Goal: Task Accomplishment & Management: Manage account settings

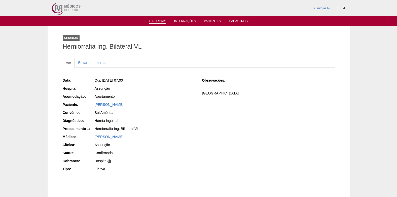
click at [157, 22] on link "Cirurgias" at bounding box center [157, 21] width 17 height 4
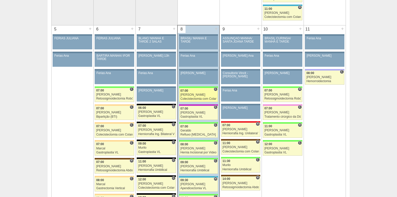
scroll to position [252, 0]
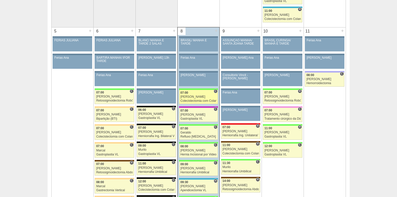
click at [189, 93] on div "07:00" at bounding box center [199, 92] width 36 height 3
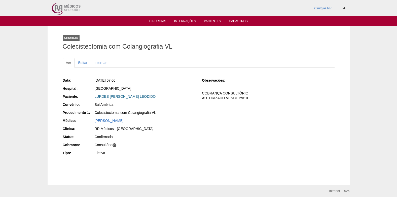
click at [130, 94] on link "LURDES JULIA DE SANTANA LEODIDO" at bounding box center [125, 96] width 61 height 4
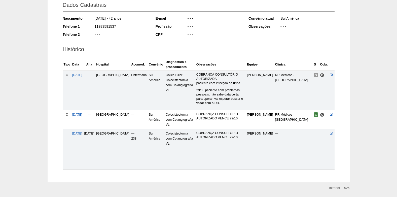
scroll to position [81, 0]
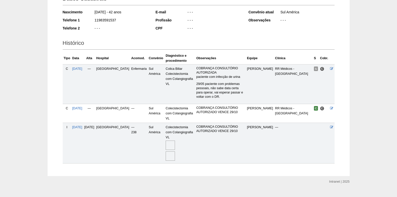
click at [166, 140] on img at bounding box center [170, 144] width 9 height 9
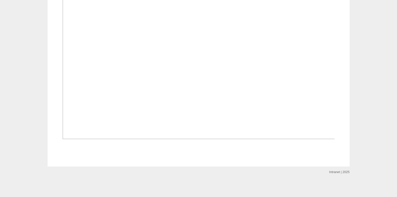
scroll to position [743, 0]
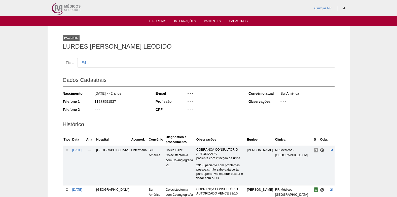
scroll to position [80, 0]
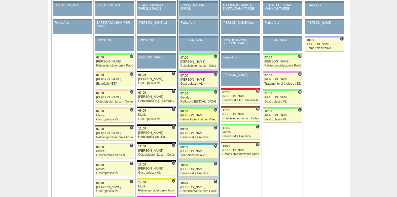
scroll to position [302, 0]
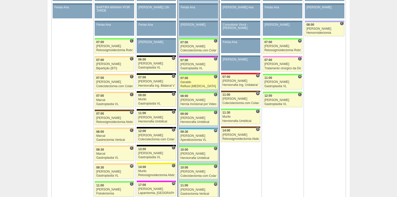
click at [194, 81] on div "Geraldo" at bounding box center [199, 82] width 36 height 3
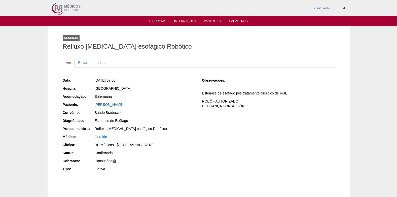
click at [107, 106] on link "[PERSON_NAME]" at bounding box center [109, 104] width 29 height 4
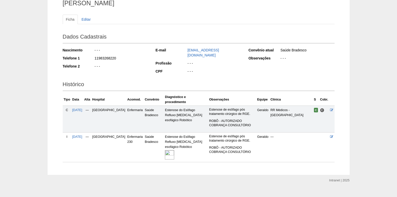
scroll to position [48, 0]
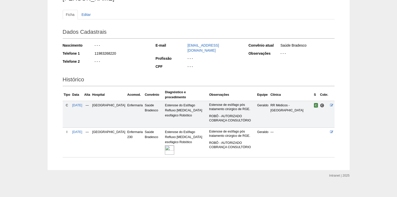
click at [165, 148] on img at bounding box center [169, 149] width 9 height 9
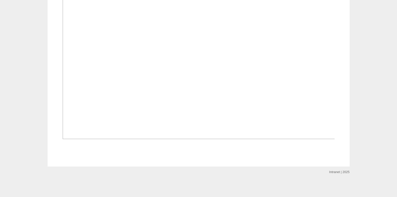
scroll to position [126, 0]
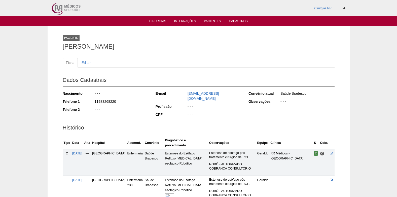
scroll to position [48, 0]
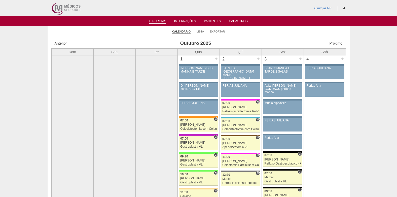
scroll to position [302, 0]
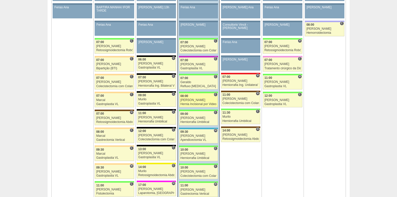
click at [198, 100] on div "[PERSON_NAME]" at bounding box center [199, 99] width 36 height 3
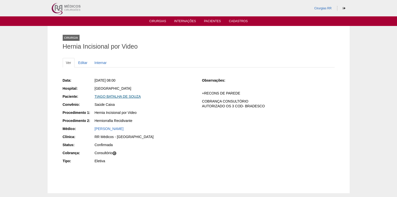
click at [121, 97] on link "TIAGO BATALHA DE SOUZA" at bounding box center [118, 96] width 46 height 4
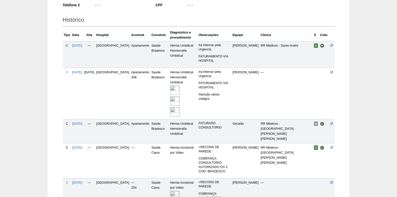
scroll to position [123, 0]
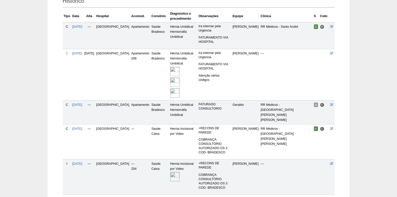
click at [170, 172] on img at bounding box center [174, 176] width 9 height 9
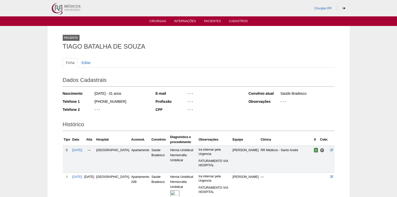
scroll to position [122, 0]
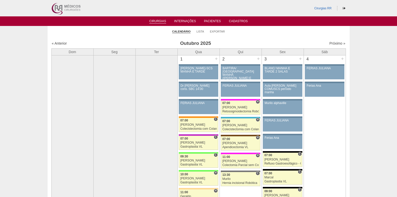
scroll to position [302, 0]
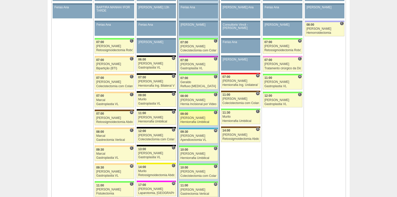
click at [197, 117] on div "[PERSON_NAME]" at bounding box center [199, 117] width 36 height 3
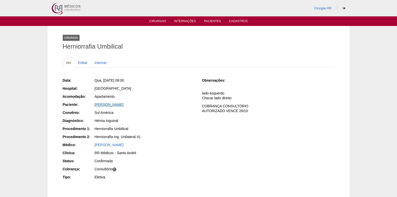
click at [108, 104] on link "[PERSON_NAME]" at bounding box center [109, 104] width 29 height 4
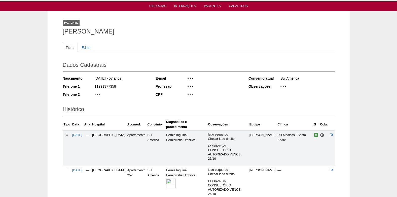
scroll to position [40, 0]
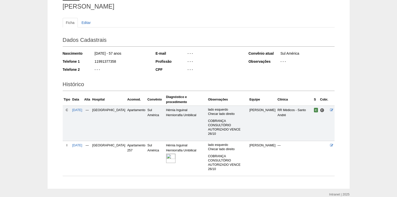
click at [166, 154] on img at bounding box center [170, 158] width 9 height 9
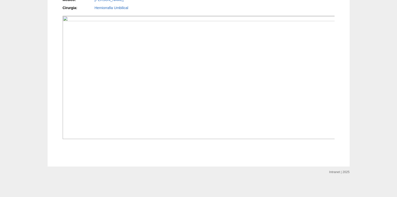
scroll to position [453, 0]
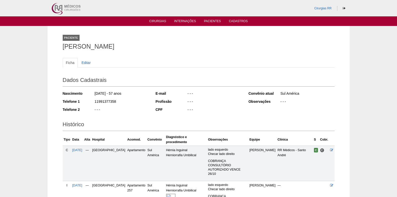
scroll to position [40, 0]
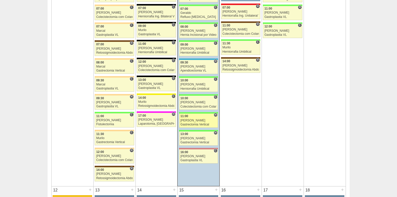
scroll to position [378, 0]
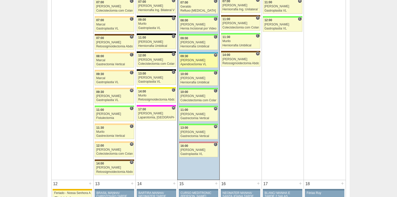
click at [187, 60] on div "[PERSON_NAME]" at bounding box center [199, 60] width 36 height 3
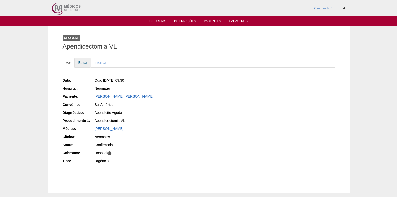
click at [82, 64] on link "Editar" at bounding box center [83, 63] width 16 height 10
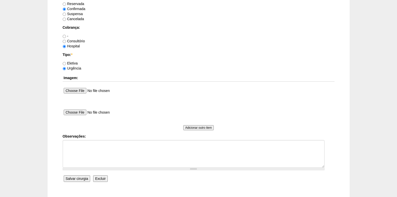
scroll to position [428, 0]
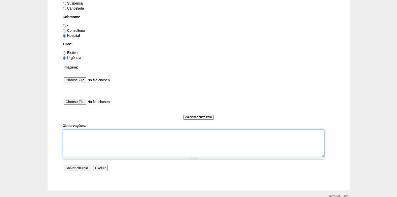
click at [80, 146] on textarea "Observações:" at bounding box center [194, 143] width 262 height 28
type textarea "c"
type textarea "COBRANÇA HOSPITAL"
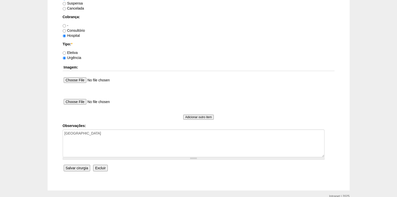
click at [73, 167] on input "Salvar cirurgia" at bounding box center [77, 168] width 26 height 7
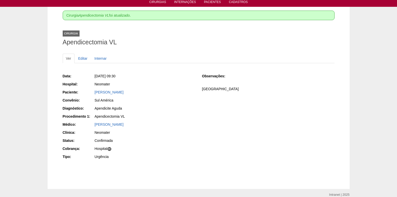
scroll to position [42, 0]
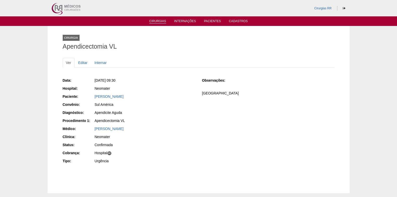
click at [160, 21] on link "Cirurgias" at bounding box center [157, 21] width 17 height 4
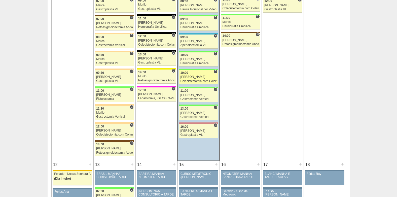
scroll to position [403, 0]
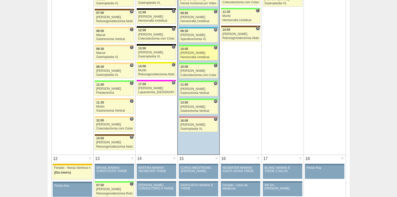
click at [193, 54] on div "[PERSON_NAME]" at bounding box center [199, 52] width 36 height 3
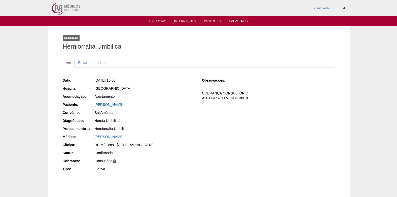
click at [111, 106] on link "BRUNO DE SOUSA OLIVEIRA" at bounding box center [109, 104] width 29 height 4
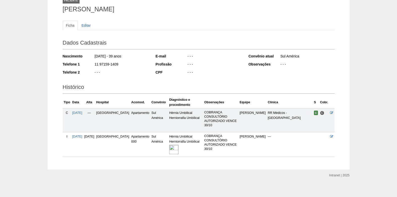
scroll to position [40, 0]
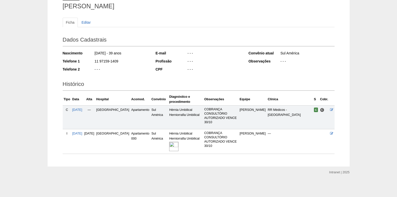
click at [169, 147] on img at bounding box center [173, 146] width 9 height 9
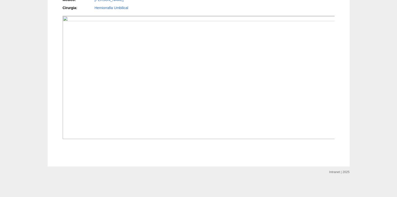
scroll to position [227, 0]
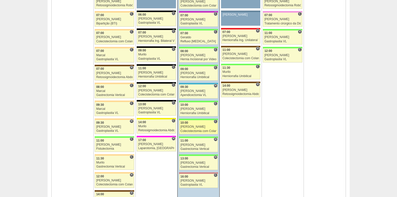
scroll to position [353, 0]
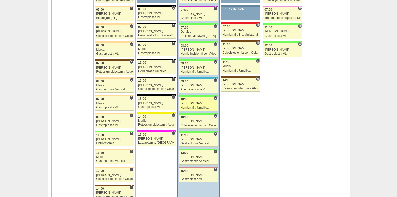
click at [197, 104] on div "Ricardo Fernandes" at bounding box center [199, 103] width 36 height 3
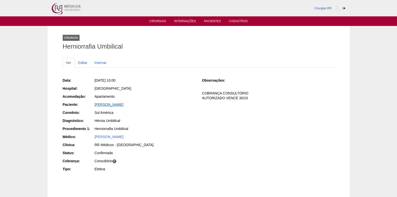
click at [123, 105] on link "[PERSON_NAME]" at bounding box center [109, 104] width 29 height 4
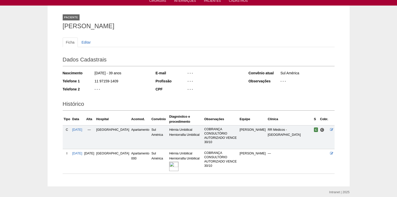
scroll to position [40, 0]
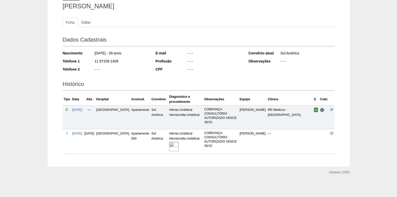
click at [170, 146] on img at bounding box center [173, 146] width 9 height 9
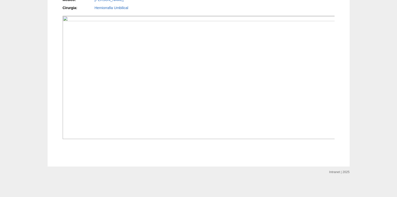
scroll to position [457, 0]
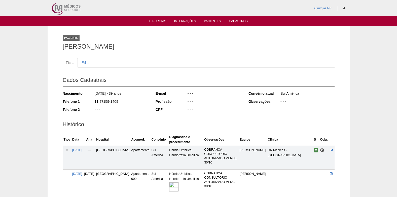
scroll to position [40, 0]
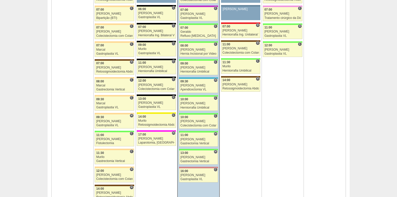
scroll to position [353, 0]
click at [196, 136] on div "11:00" at bounding box center [199, 134] width 36 height 3
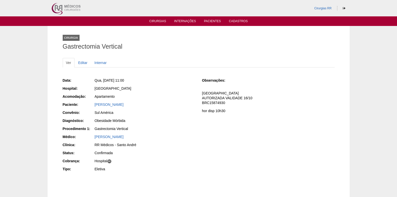
click at [110, 102] on div "[PERSON_NAME]" at bounding box center [145, 104] width 100 height 5
click at [110, 103] on link "[PERSON_NAME]" at bounding box center [109, 104] width 29 height 4
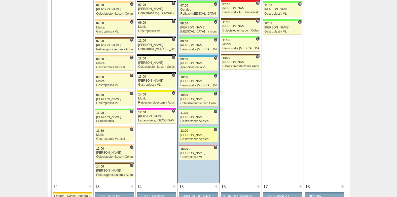
scroll to position [378, 0]
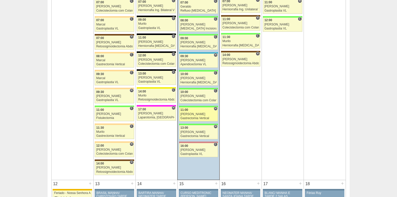
click at [191, 118] on div "Gastrectomia Vertical" at bounding box center [199, 118] width 36 height 3
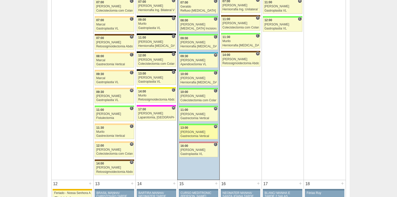
scroll to position [378, 0]
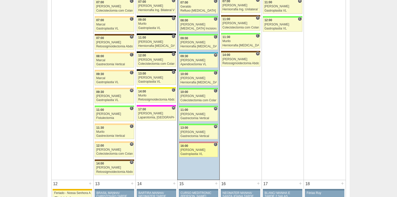
click at [202, 150] on div "[PERSON_NAME]" at bounding box center [199, 149] width 36 height 3
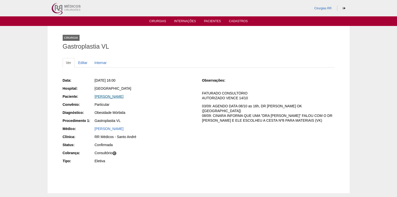
click at [111, 96] on link "MARCELO MOURAO ALVES" at bounding box center [109, 96] width 29 height 4
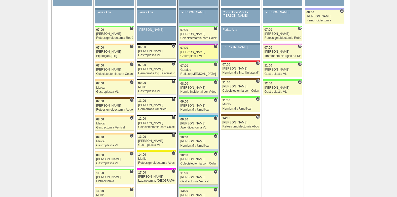
scroll to position [302, 0]
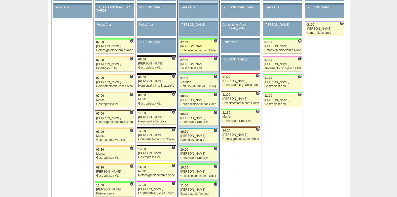
click at [186, 42] on span "07:00" at bounding box center [185, 43] width 8 height 4
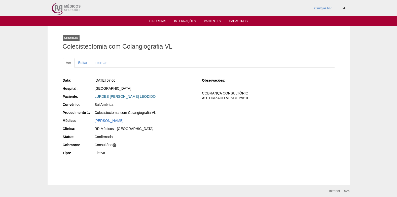
click at [113, 96] on link "LURDES [PERSON_NAME] LEODIDO" at bounding box center [125, 96] width 61 height 4
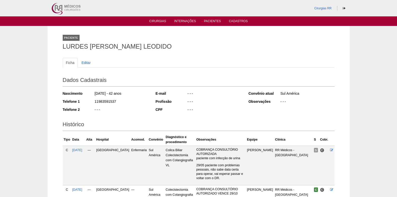
drag, startPoint x: 94, startPoint y: 102, endPoint x: 118, endPoint y: 102, distance: 23.9
click at [118, 102] on div "Telefone 1 11983591537" at bounding box center [106, 102] width 86 height 6
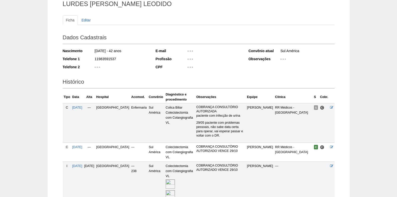
scroll to position [81, 0]
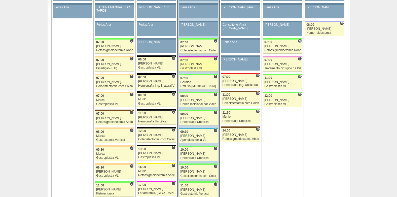
scroll to position [302, 0]
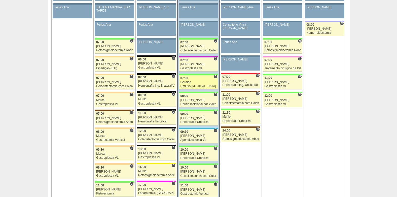
click at [193, 81] on div "Geraldo" at bounding box center [199, 82] width 36 height 3
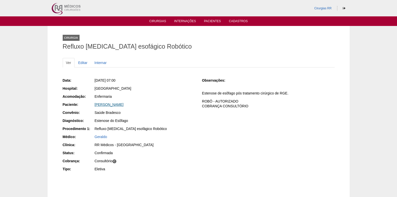
click at [107, 104] on link "Maria Cristina Stockl Nissiuti" at bounding box center [109, 104] width 29 height 4
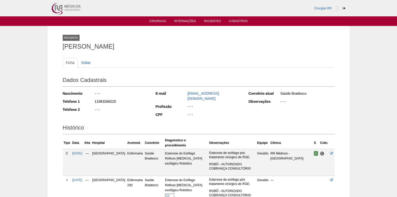
drag, startPoint x: 93, startPoint y: 101, endPoint x: 115, endPoint y: 101, distance: 22.7
click at [115, 101] on div "Telefone 1 11983268220" at bounding box center [106, 102] width 86 height 6
copy div "11983268220"
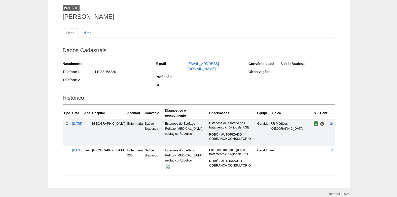
scroll to position [48, 0]
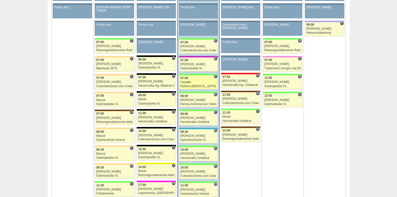
scroll to position [302, 0]
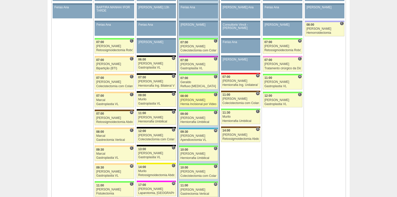
click at [192, 99] on div "[PERSON_NAME]" at bounding box center [199, 99] width 36 height 3
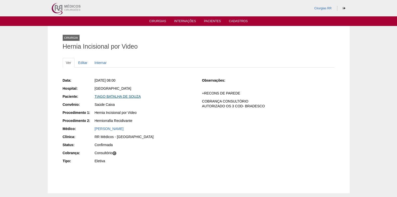
click at [113, 96] on link "TIAGO BATALHA DE SOUZA" at bounding box center [118, 96] width 46 height 4
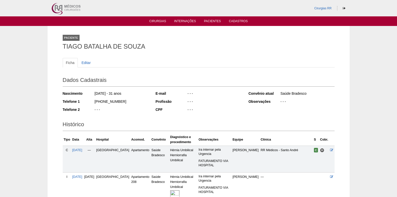
drag, startPoint x: 126, startPoint y: 102, endPoint x: 94, endPoint y: 102, distance: 32.2
click at [94, 102] on div "Telefone 1 [PHONE_NUMBER]" at bounding box center [106, 102] width 86 height 6
copy div "[PHONE_NUMBER]"
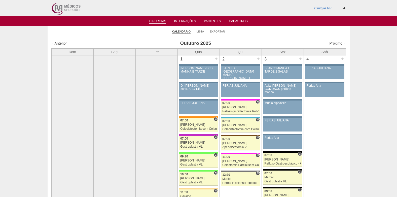
scroll to position [302, 0]
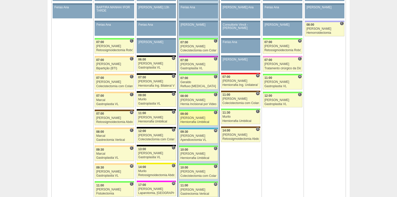
click at [193, 120] on link "89104 Felipe Rossi C 09:00 Felipe Rossi Herniorrafia Umbilical Hospital Brasil …" at bounding box center [198, 118] width 39 height 14
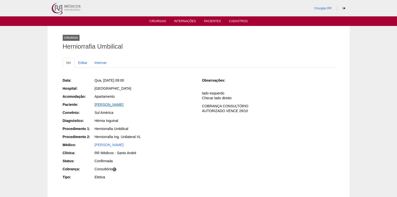
click at [117, 105] on link "[PERSON_NAME]" at bounding box center [109, 104] width 29 height 4
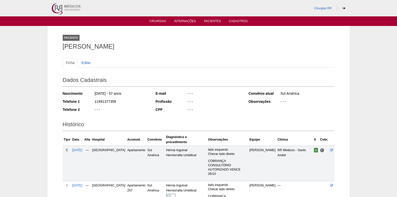
drag, startPoint x: 122, startPoint y: 100, endPoint x: 94, endPoint y: 102, distance: 27.3
click at [94, 102] on div "11991377358" at bounding box center [121, 102] width 55 height 6
copy div "11991377358"
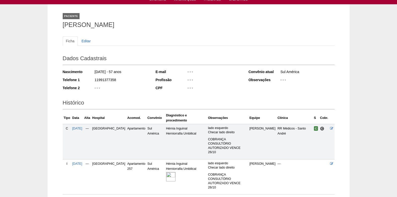
scroll to position [40, 0]
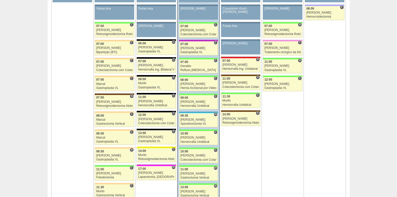
scroll to position [327, 0]
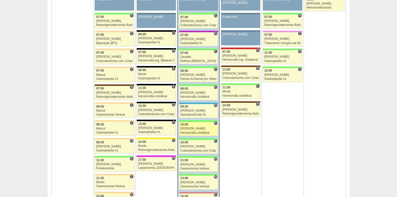
click at [193, 127] on div "[PERSON_NAME]" at bounding box center [199, 128] width 36 height 3
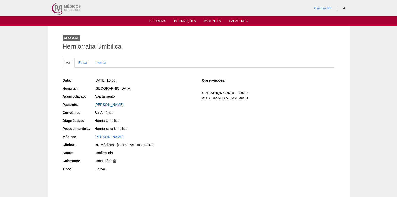
click at [116, 104] on link "[PERSON_NAME]" at bounding box center [109, 104] width 29 height 4
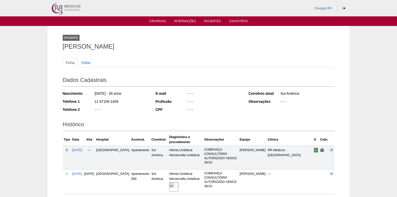
drag, startPoint x: 120, startPoint y: 102, endPoint x: 92, endPoint y: 101, distance: 27.9
click at [92, 101] on div "Telefone 1 11 97159-1409" at bounding box center [106, 102] width 86 height 6
copy div "11 97159-1409"
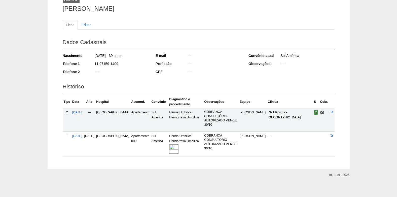
scroll to position [40, 0]
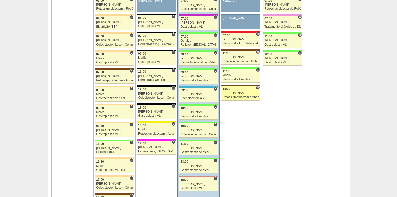
scroll to position [353, 0]
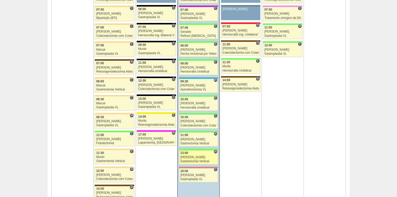
click at [202, 156] on div "Felipe Rossi" at bounding box center [199, 157] width 36 height 3
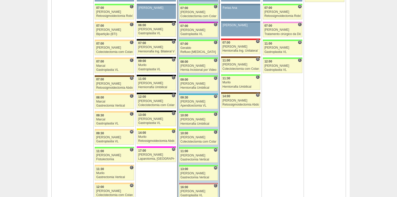
scroll to position [353, 0]
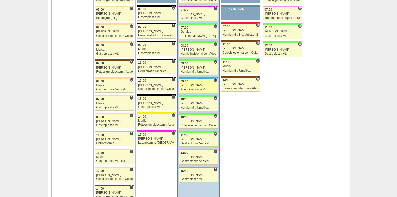
click at [195, 89] on div "Apendicectomia VL" at bounding box center [199, 89] width 36 height 3
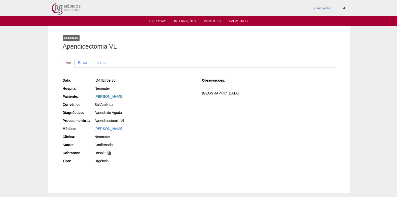
click at [122, 98] on link "[PERSON_NAME]" at bounding box center [109, 96] width 29 height 4
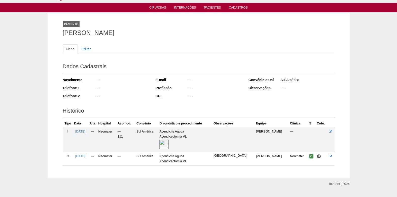
scroll to position [25, 0]
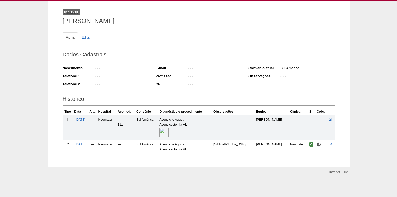
click at [166, 135] on img at bounding box center [163, 132] width 9 height 9
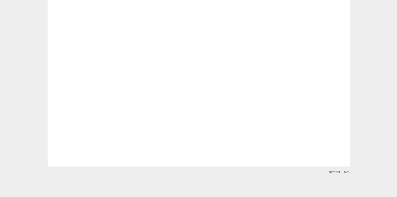
scroll to position [353, 0]
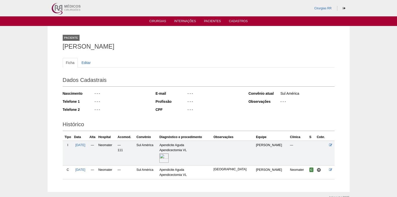
scroll to position [25, 0]
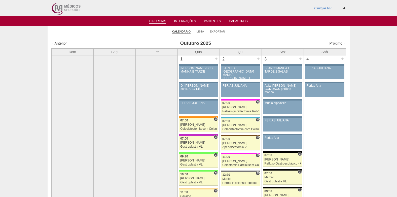
scroll to position [353, 0]
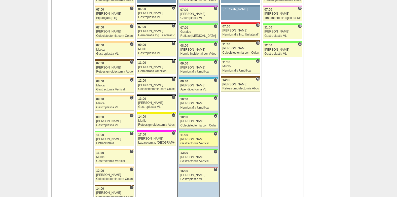
click at [193, 144] on div "Gastrectomia Vertical" at bounding box center [199, 143] width 36 height 3
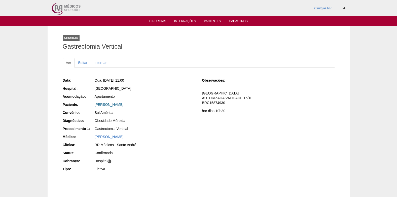
click at [117, 103] on link "Valeria Marques da silva" at bounding box center [109, 104] width 29 height 4
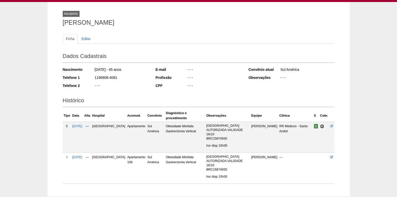
scroll to position [15, 0]
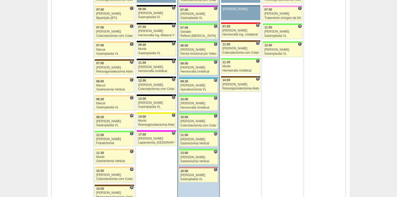
scroll to position [353, 0]
click at [192, 123] on link "88958 Felipe Rossi C 10:00 Felipe Rossi Colecistectomia com Colangiografia VL H…" at bounding box center [198, 122] width 39 height 14
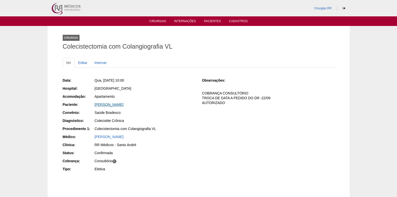
click at [116, 103] on link "OTAVIO SILVA DE BARROS" at bounding box center [109, 104] width 29 height 4
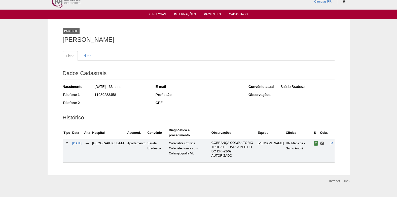
scroll to position [11, 0]
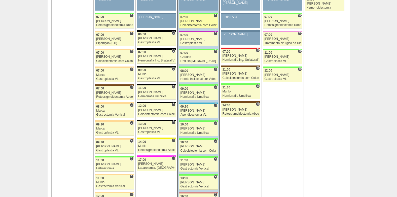
scroll to position [302, 0]
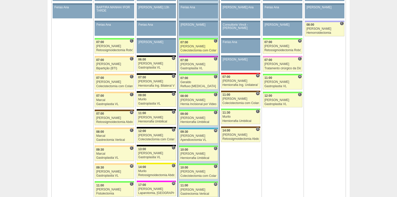
click at [190, 43] on div "07:00" at bounding box center [199, 42] width 36 height 3
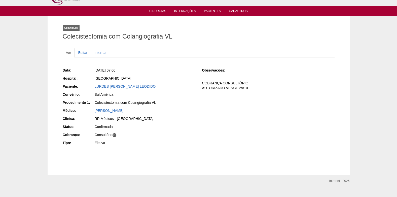
scroll to position [19, 0]
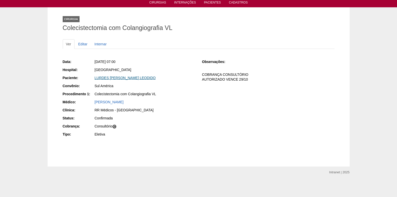
click at [135, 78] on link "LURDES [PERSON_NAME] LEODIDO" at bounding box center [125, 78] width 61 height 4
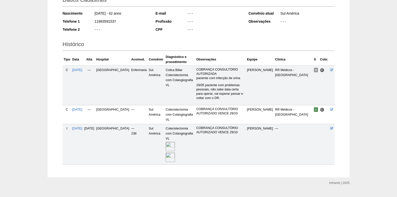
scroll to position [81, 0]
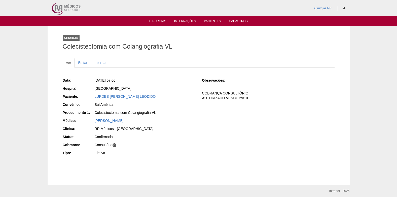
scroll to position [19, 0]
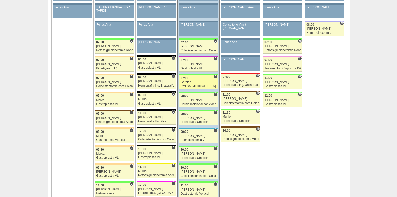
scroll to position [302, 0]
click at [190, 81] on div "Geraldo" at bounding box center [199, 82] width 36 height 3
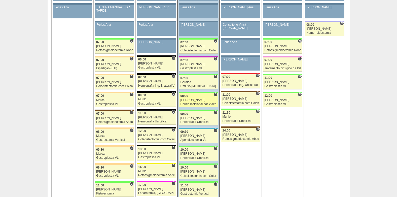
click at [201, 100] on div "[PERSON_NAME]" at bounding box center [199, 99] width 36 height 3
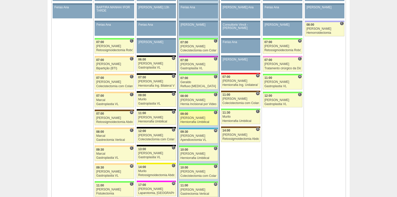
click at [191, 120] on link "89104 Felipe Rossi C 09:00 Felipe Rossi Herniorrafia Umbilical Hospital Brasil …" at bounding box center [198, 118] width 39 height 14
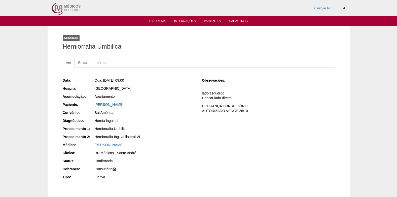
click at [117, 106] on link "[PERSON_NAME]" at bounding box center [109, 104] width 29 height 4
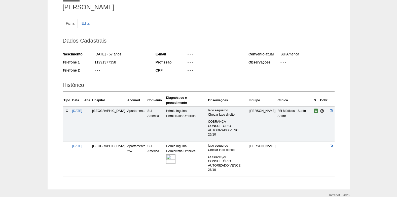
scroll to position [40, 0]
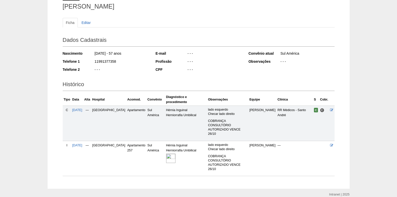
click at [166, 154] on img at bounding box center [170, 158] width 9 height 9
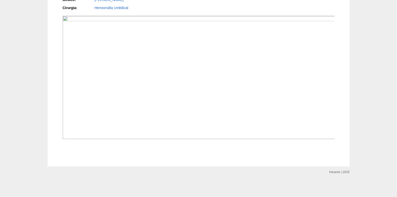
scroll to position [634, 0]
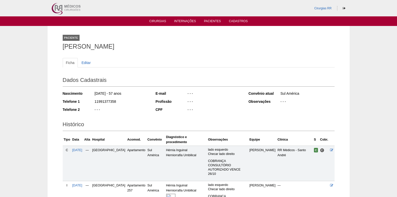
scroll to position [40, 0]
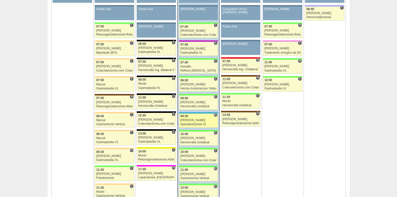
scroll to position [327, 0]
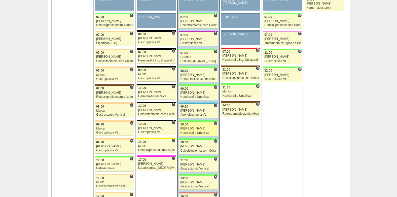
click at [196, 130] on div "[PERSON_NAME]" at bounding box center [199, 128] width 36 height 3
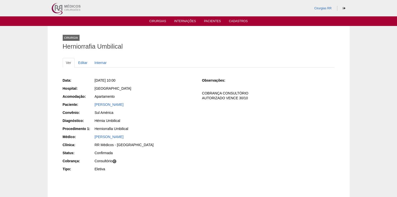
click at [112, 107] on div "BRUNO DE SOUSA OLIVEIRA" at bounding box center [145, 104] width 100 height 5
click at [116, 105] on link "BRUNO DE SOUSA OLIVEIRA" at bounding box center [109, 104] width 29 height 4
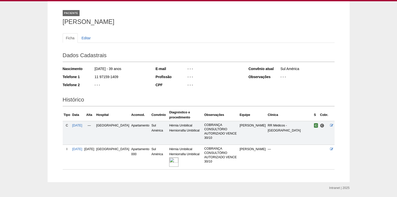
scroll to position [40, 0]
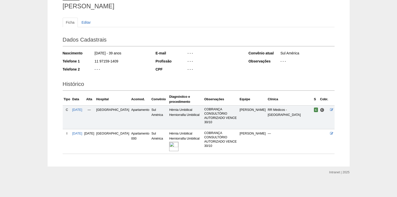
click at [169, 147] on img at bounding box center [173, 146] width 9 height 9
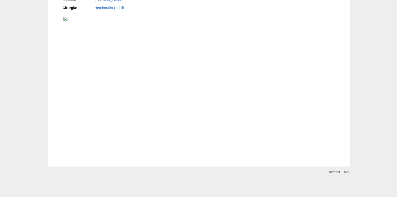
scroll to position [554, 0]
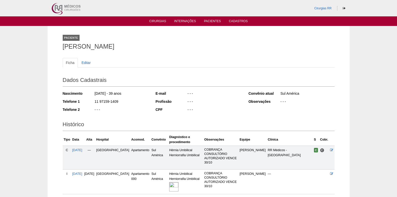
scroll to position [40, 0]
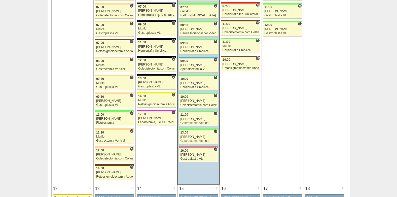
scroll to position [403, 0]
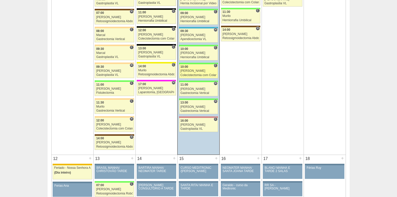
click at [187, 68] on span "10:00" at bounding box center [185, 67] width 8 height 4
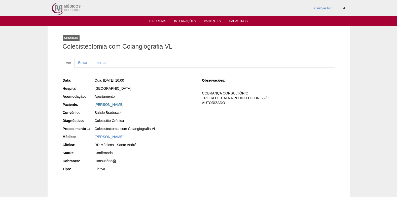
click at [110, 104] on link "[PERSON_NAME]" at bounding box center [109, 104] width 29 height 4
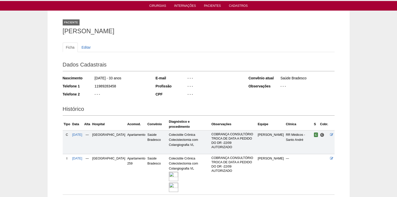
scroll to position [51, 0]
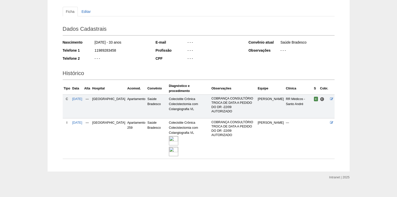
click at [169, 136] on img at bounding box center [173, 140] width 9 height 9
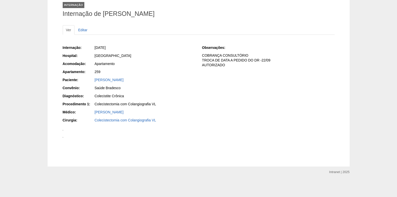
scroll to position [580, 0]
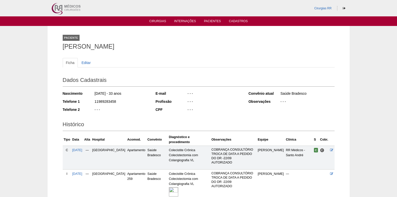
scroll to position [51, 0]
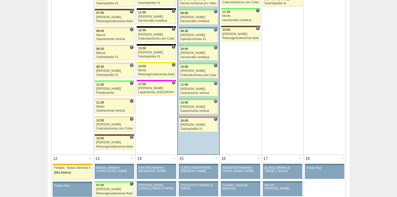
scroll to position [403, 0]
click at [191, 75] on div "Colecistectomia com Colangiografia VL" at bounding box center [199, 75] width 36 height 3
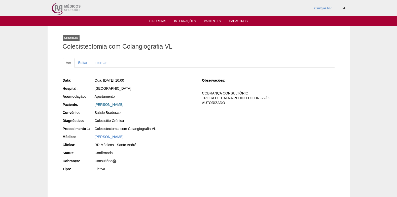
click at [123, 103] on link "[PERSON_NAME]" at bounding box center [109, 104] width 29 height 4
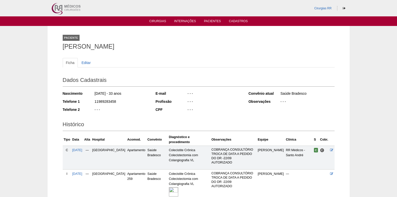
scroll to position [51, 0]
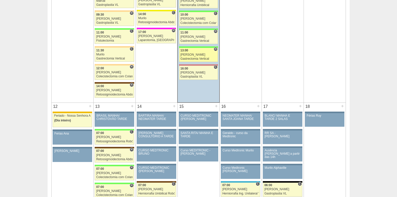
scroll to position [428, 0]
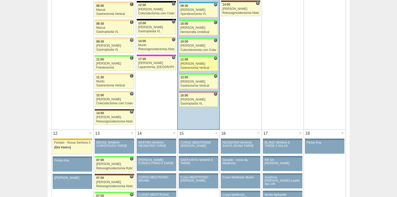
click at [191, 60] on div "11:00" at bounding box center [199, 59] width 36 height 3
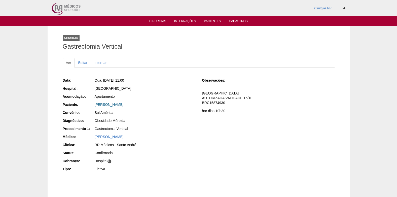
click at [112, 103] on link "Valeria Marques da silva" at bounding box center [109, 104] width 29 height 4
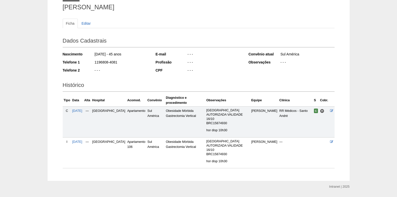
scroll to position [40, 0]
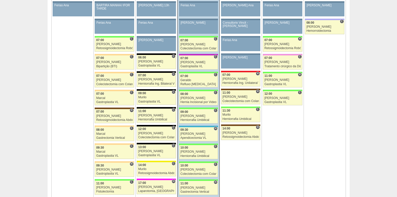
scroll to position [277, 0]
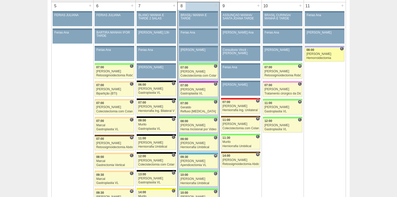
click at [313, 56] on link "88396 Juliana C 08:00 Juliana Hemorroidectomia Hospital Christóvão da Gama RR M…" at bounding box center [324, 54] width 39 height 14
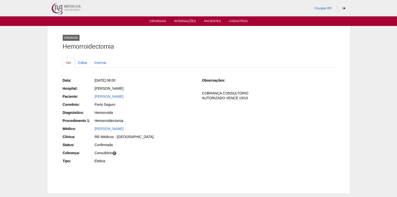
click at [161, 97] on div "Paciente: [PERSON_NAME]" at bounding box center [129, 97] width 132 height 6
click at [160, 22] on link "Cirurgias" at bounding box center [157, 21] width 17 height 4
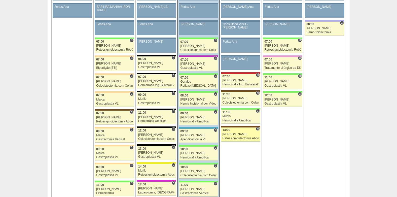
scroll to position [302, 0]
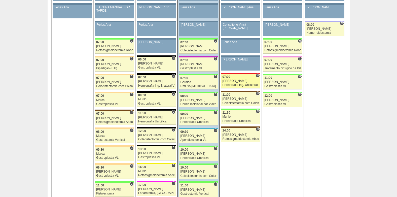
click at [233, 78] on div "07:00" at bounding box center [241, 76] width 36 height 3
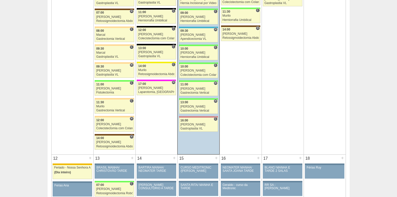
scroll to position [403, 0]
click at [190, 76] on div "Colecistectomia com Colangiografia VL" at bounding box center [199, 75] width 36 height 3
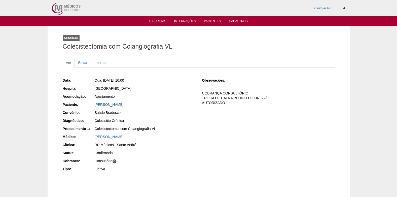
click at [122, 106] on link "[PERSON_NAME]" at bounding box center [109, 104] width 29 height 4
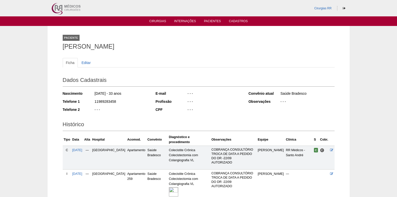
scroll to position [51, 0]
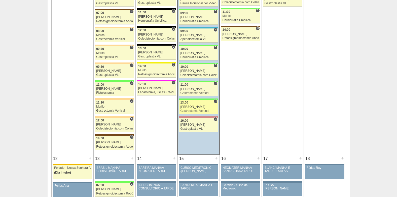
scroll to position [403, 0]
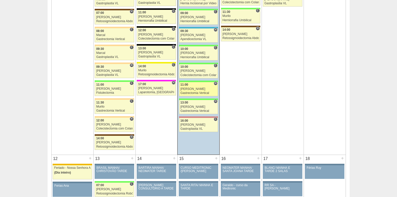
click at [191, 93] on div "Gastrectomia Vertical" at bounding box center [199, 92] width 36 height 3
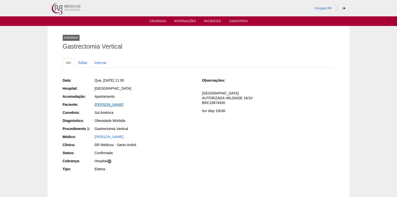
click at [117, 102] on link "Valeria Marques da silva" at bounding box center [109, 104] width 29 height 4
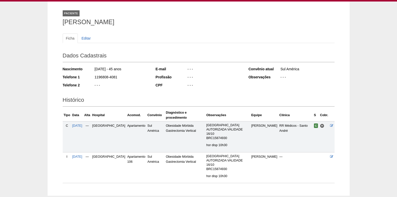
scroll to position [40, 0]
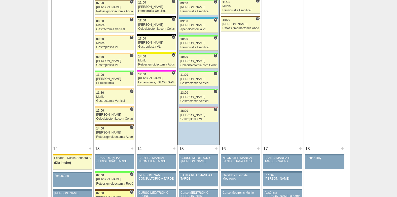
scroll to position [353, 0]
